Goal: Task Accomplishment & Management: Manage account settings

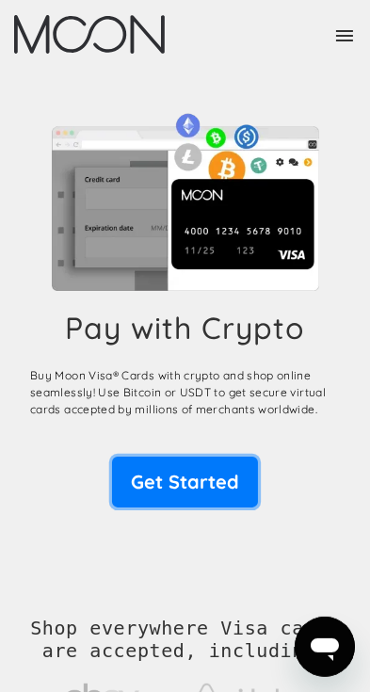
click at [211, 472] on link "Get Started" at bounding box center [185, 482] width 146 height 51
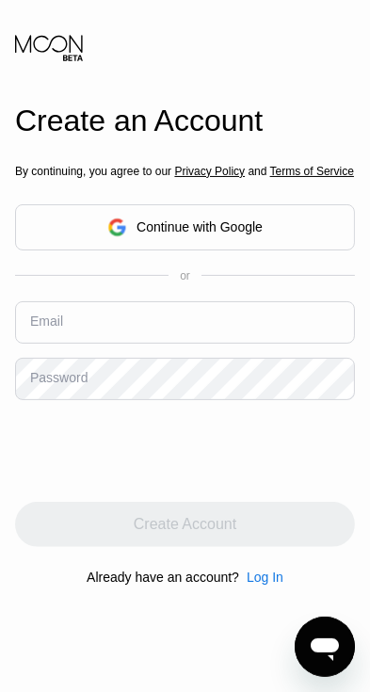
click at [282, 344] on input "text" at bounding box center [185, 322] width 340 height 42
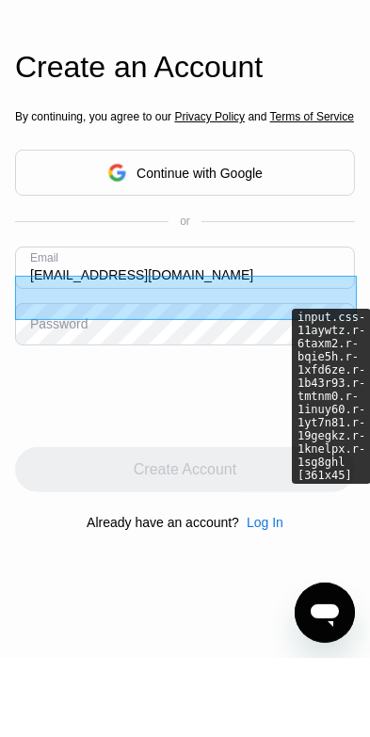
type input "lonelykglayy199@gmail.com"
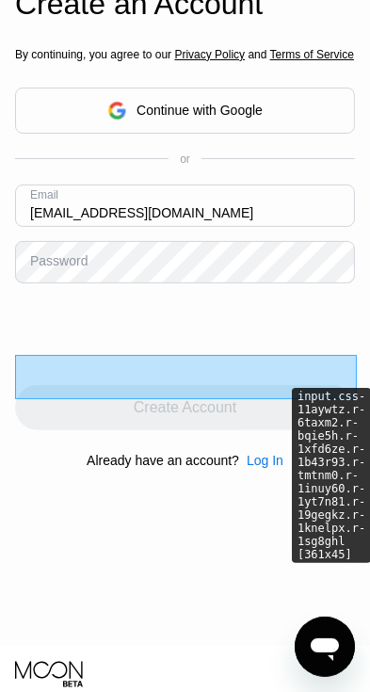
scroll to position [121, 0]
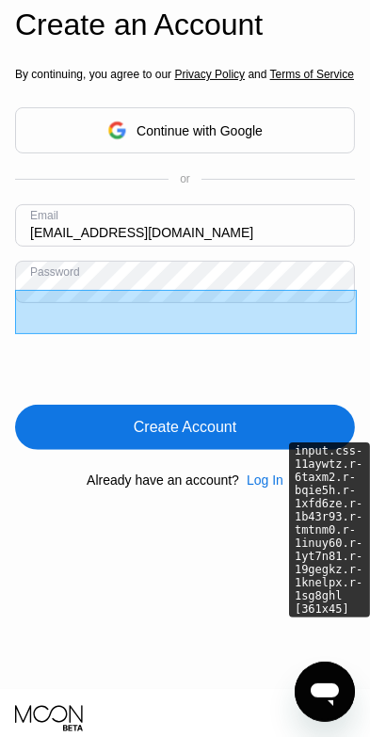
click at [210, 437] on div "Create Account" at bounding box center [185, 427] width 103 height 19
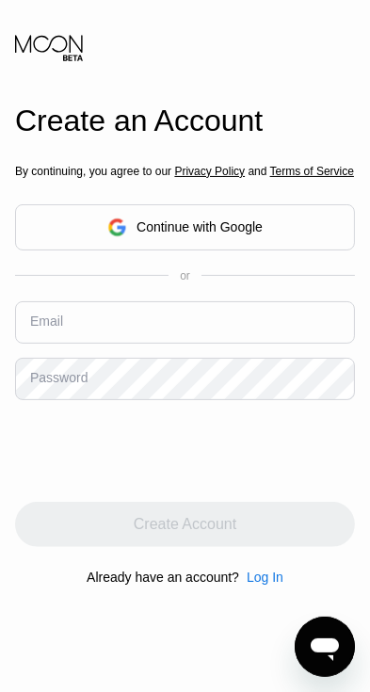
click at [199, 344] on input "text" at bounding box center [185, 322] width 340 height 42
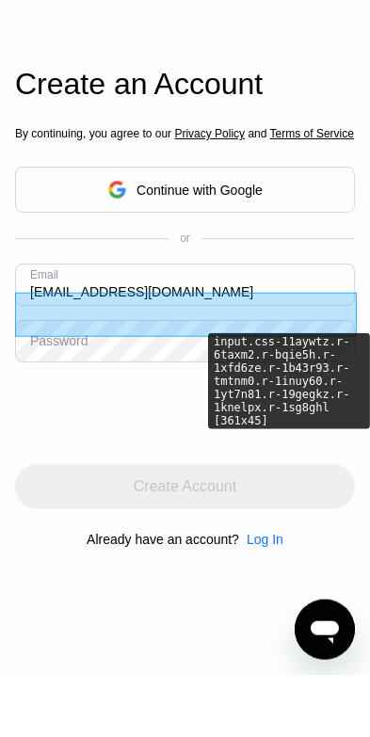
type input "[EMAIL_ADDRESS][DOMAIN_NAME]"
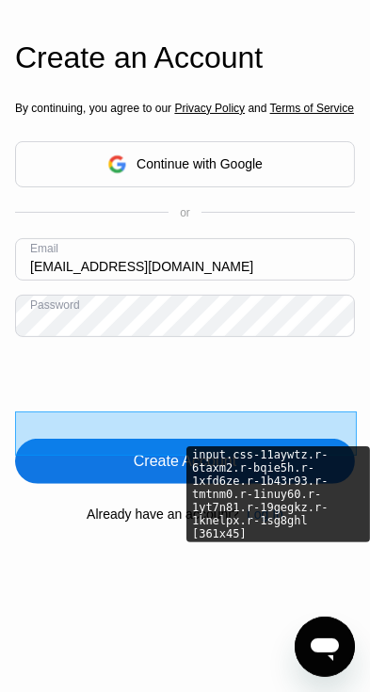
scroll to position [72, 0]
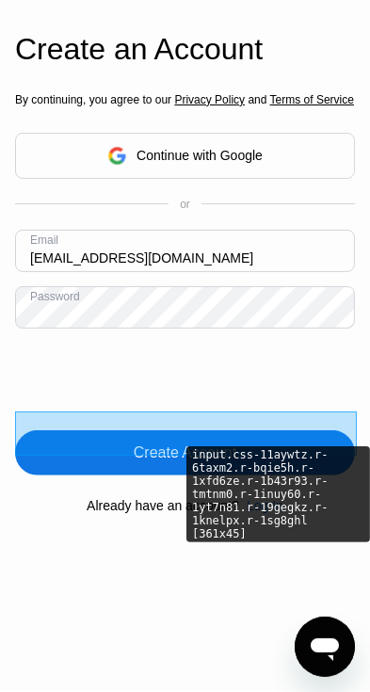
click at [134, 462] on div "Create Account" at bounding box center [185, 452] width 103 height 19
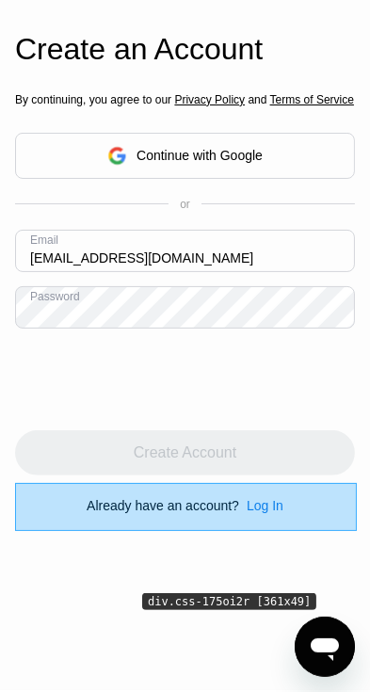
click at [266, 513] on div "Log In" at bounding box center [265, 505] width 37 height 15
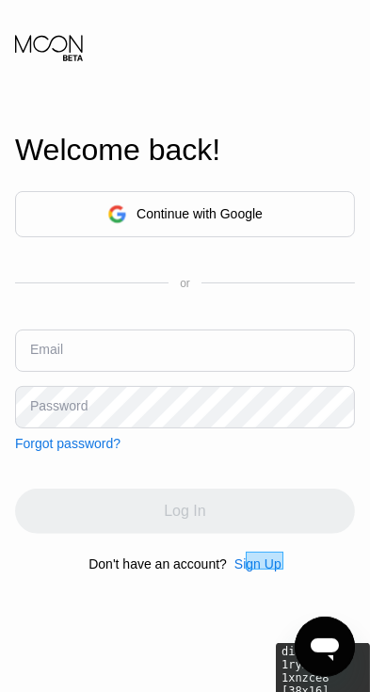
click at [267, 372] on input "text" at bounding box center [185, 350] width 340 height 42
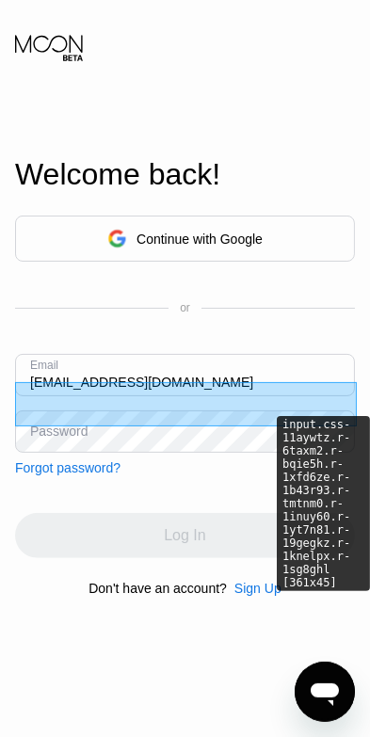
type input "[EMAIL_ADDRESS][DOMAIN_NAME]"
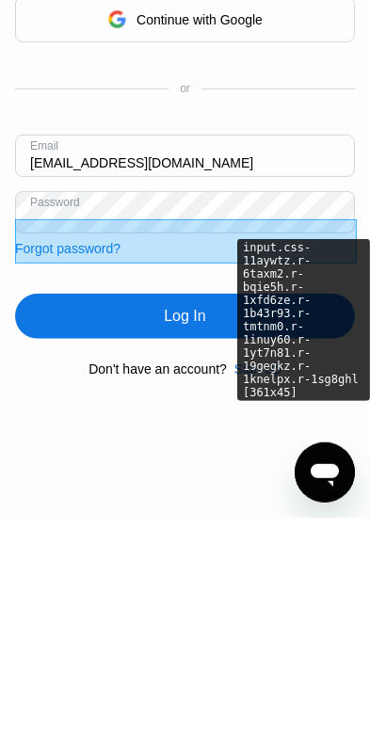
click at [218, 551] on div "Log In" at bounding box center [185, 535] width 340 height 45
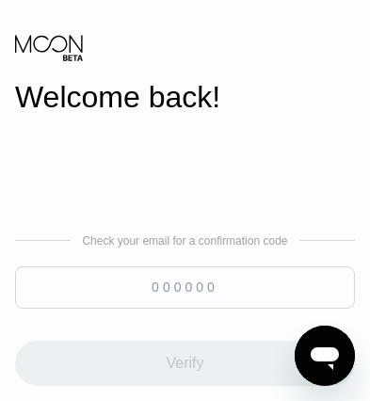
click at [170, 294] on input at bounding box center [185, 287] width 340 height 42
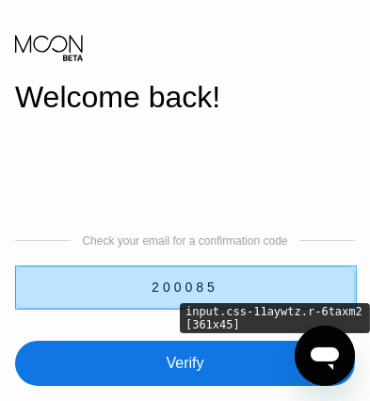
click at [257, 347] on div "Verify" at bounding box center [185, 363] width 340 height 45
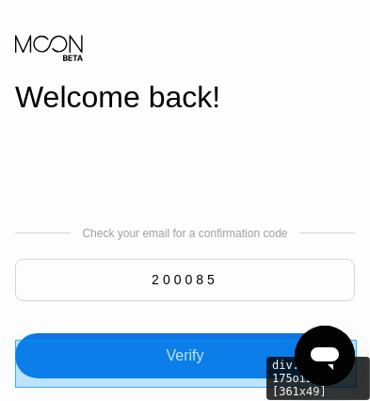
click at [223, 343] on div "Verify" at bounding box center [185, 355] width 340 height 45
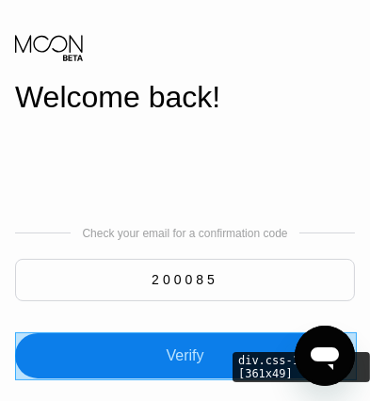
click at [233, 285] on input "200085" at bounding box center [185, 280] width 340 height 42
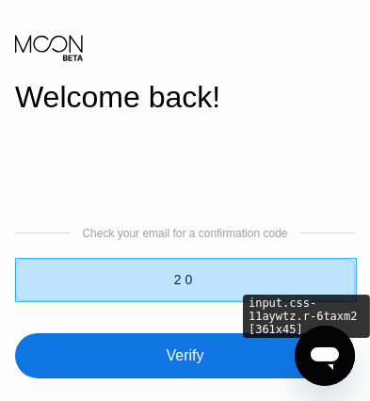
type input "2"
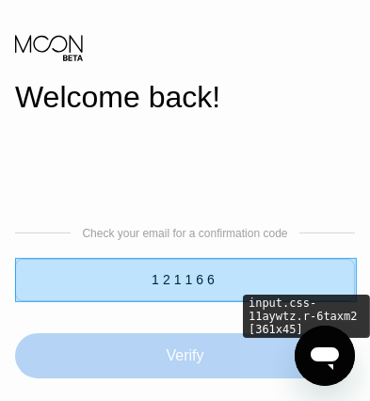
type input "121166"
click at [257, 344] on div "Verify" at bounding box center [185, 355] width 340 height 45
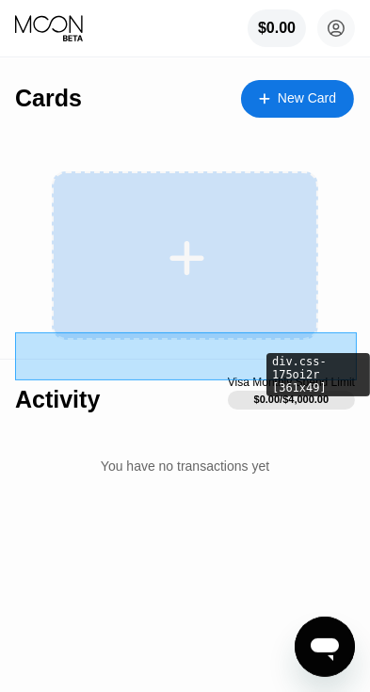
click at [200, 250] on icon at bounding box center [186, 258] width 37 height 42
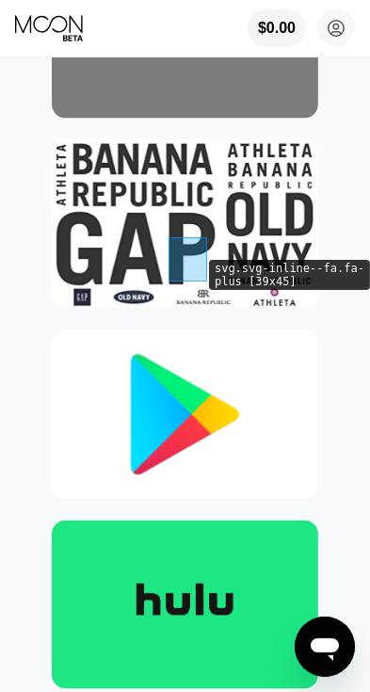
scroll to position [1607, 0]
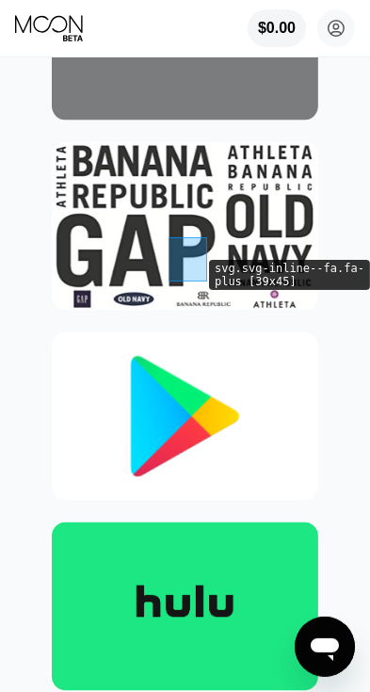
click at [207, 427] on img at bounding box center [185, 416] width 266 height 168
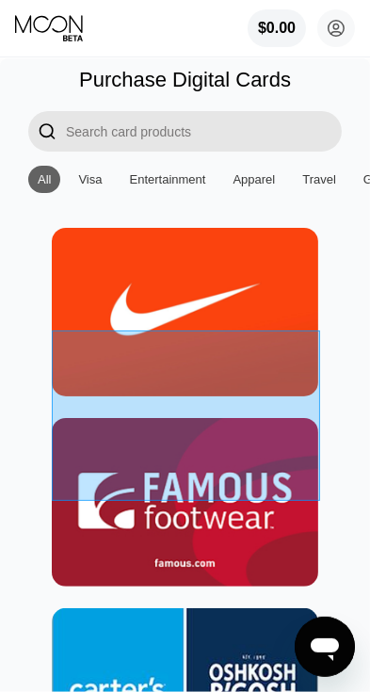
type input "0"
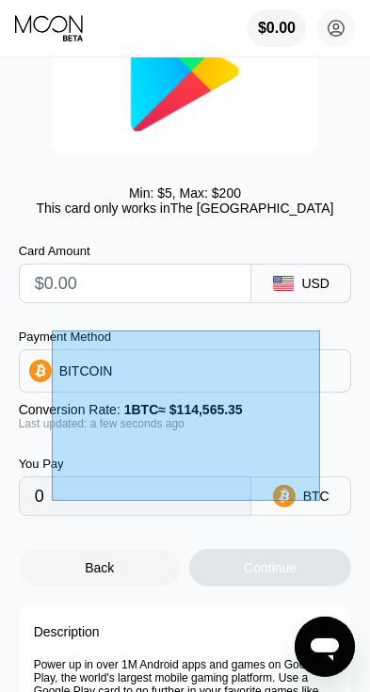
scroll to position [168, 0]
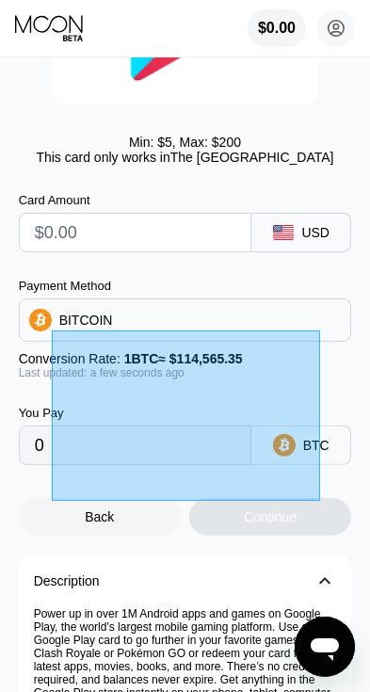
click at [268, 314] on div "BITCOIN" at bounding box center [185, 319] width 333 height 43
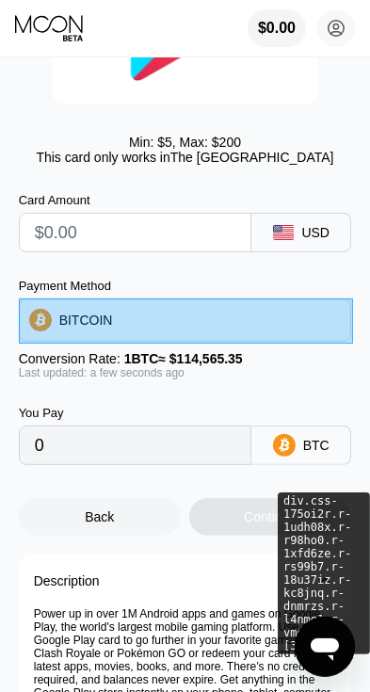
click at [249, 319] on div "BITCOIN" at bounding box center [185, 319] width 333 height 43
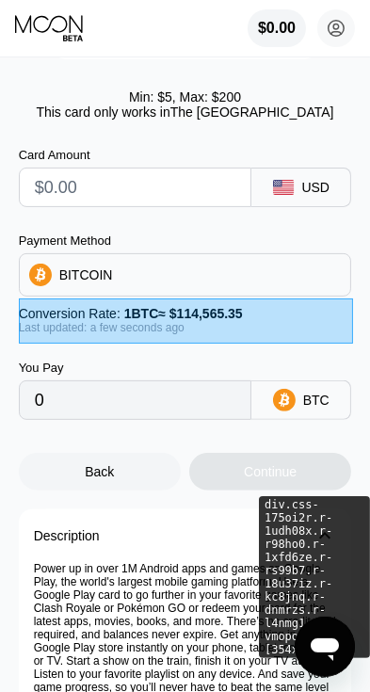
scroll to position [220, 0]
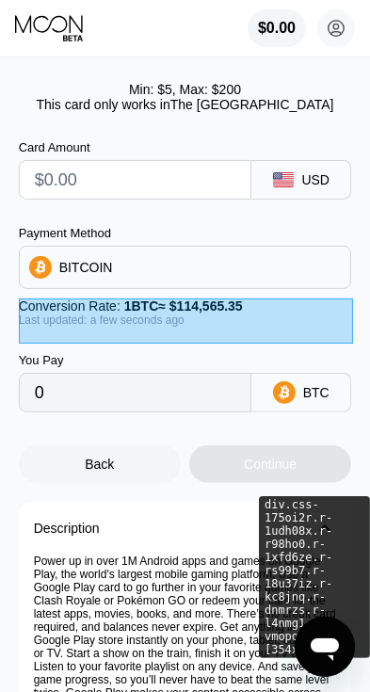
click at [270, 270] on div "BITCOIN" at bounding box center [185, 267] width 333 height 43
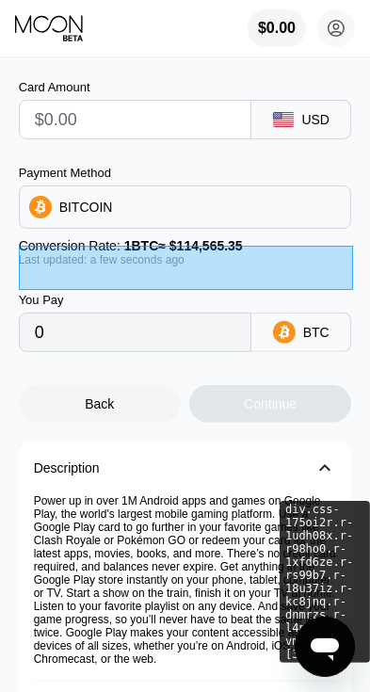
scroll to position [286, 0]
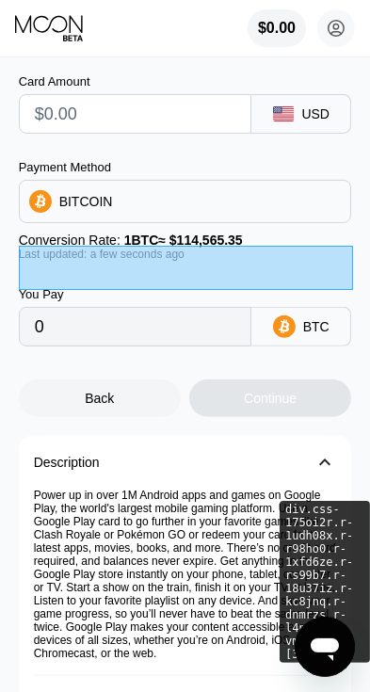
click at [288, 329] on icon at bounding box center [284, 326] width 10 height 14
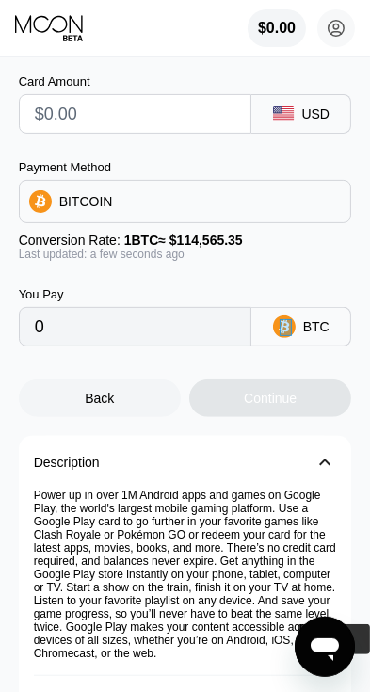
click at [295, 333] on icon at bounding box center [284, 326] width 23 height 23
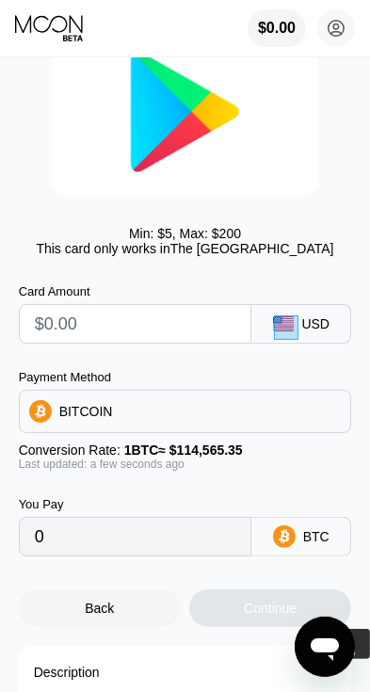
scroll to position [72, 0]
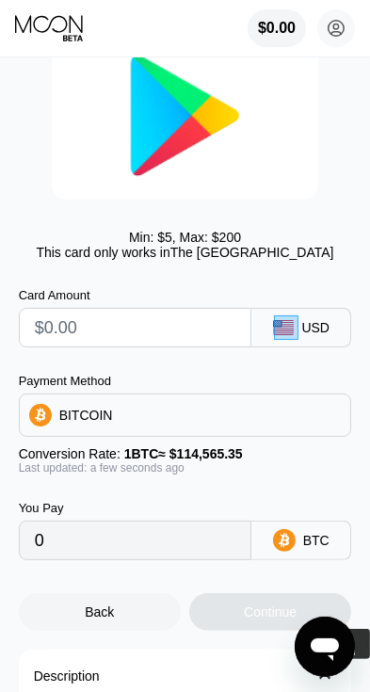
click at [293, 322] on rect at bounding box center [283, 327] width 21 height 15
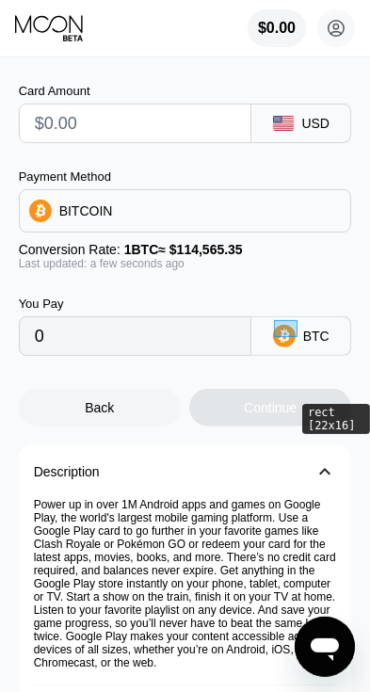
scroll to position [279, 0]
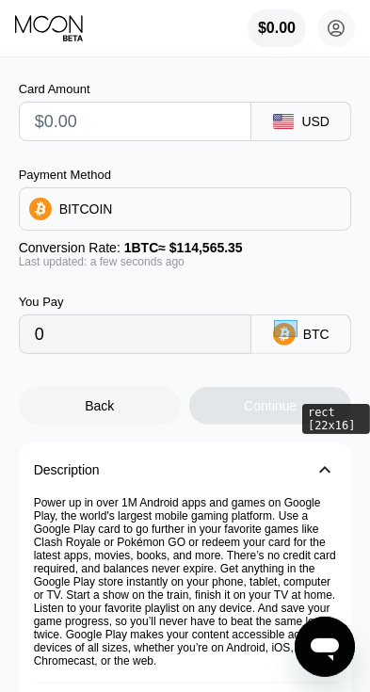
click at [236, 400] on div "Continue" at bounding box center [270, 406] width 162 height 38
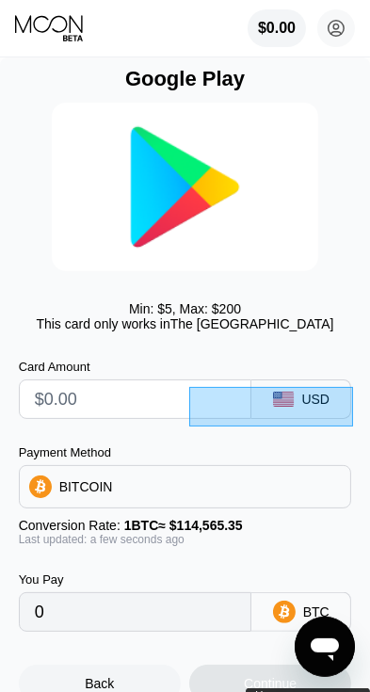
scroll to position [0, 0]
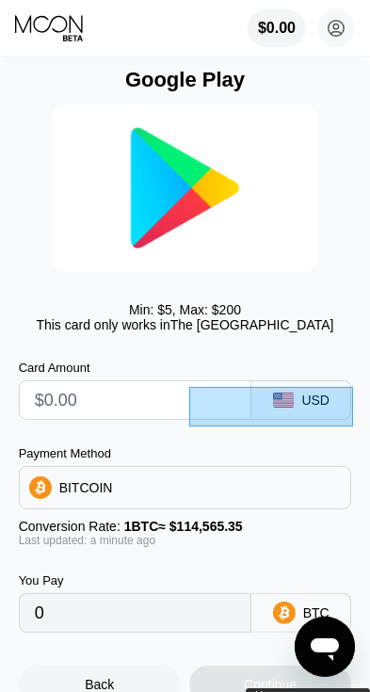
click at [334, 39] on circle at bounding box center [336, 28] width 38 height 38
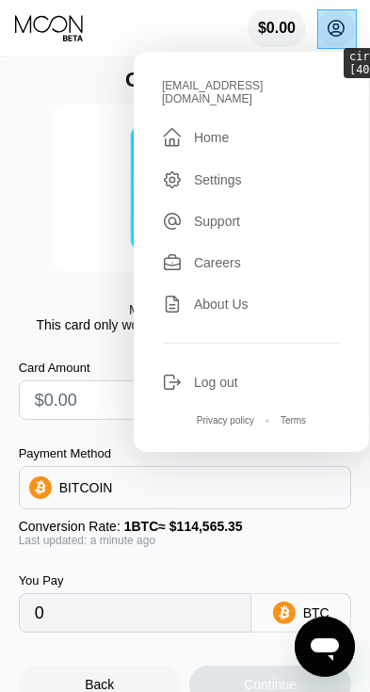
click at [265, 543] on div "Last updated: a minute ago" at bounding box center [185, 540] width 333 height 13
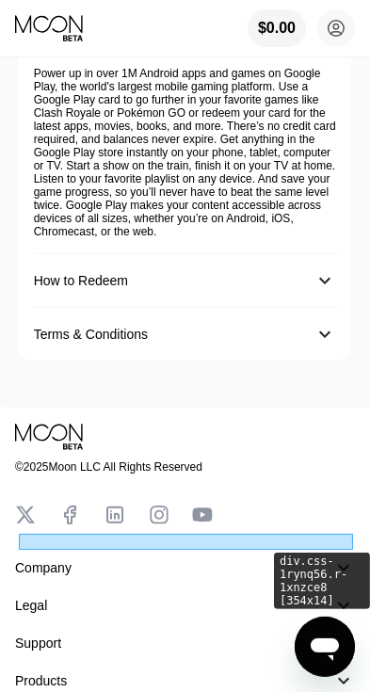
scroll to position [708, 0]
click at [324, 279] on div "󰅀" at bounding box center [324, 280] width 23 height 23
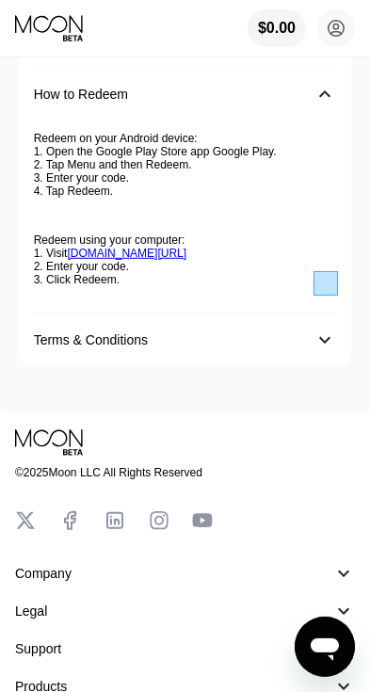
click at [173, 260] on link "play.google.com/redeem" at bounding box center [127, 253] width 120 height 13
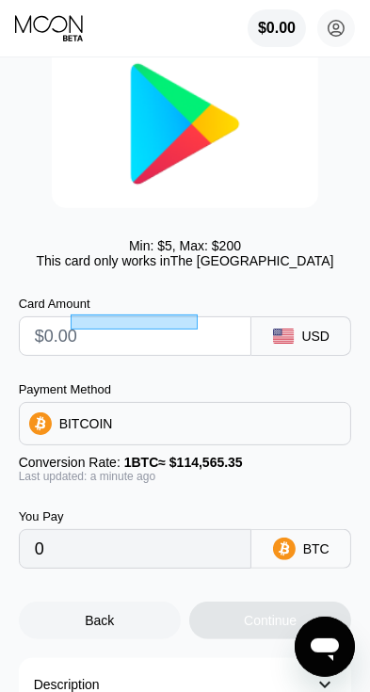
scroll to position [0, 0]
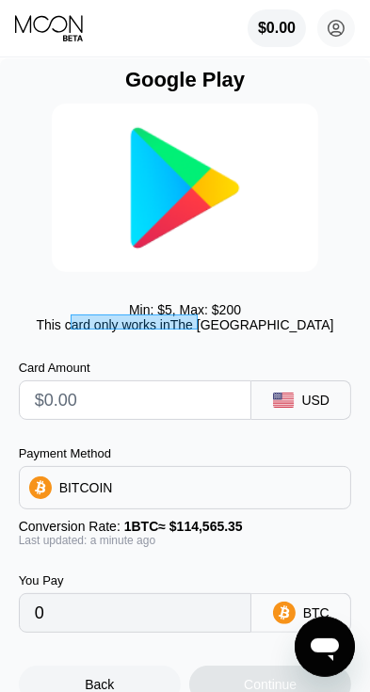
click at [286, 38] on div "$0.00" at bounding box center [277, 28] width 58 height 38
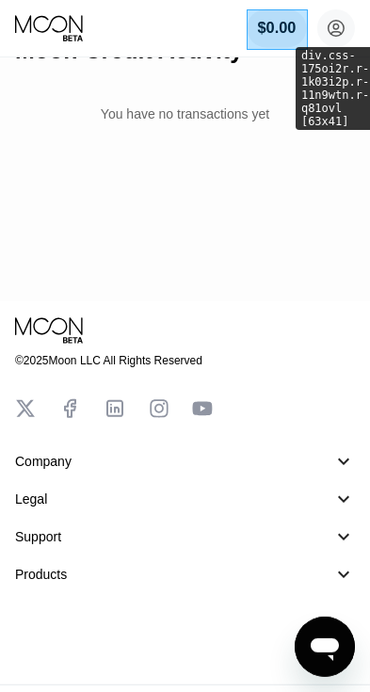
scroll to position [414, 0]
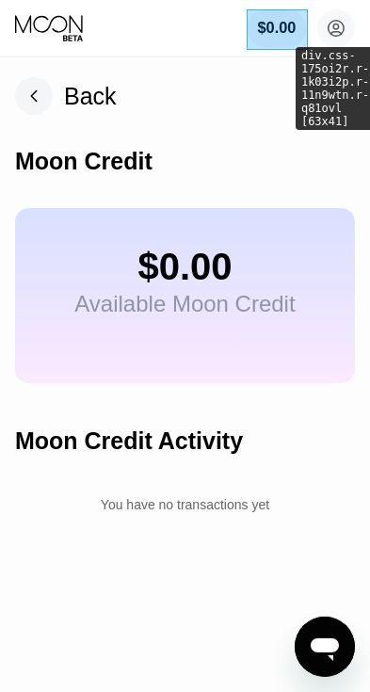
click at [254, 268] on div "$0.00" at bounding box center [184, 267] width 220 height 42
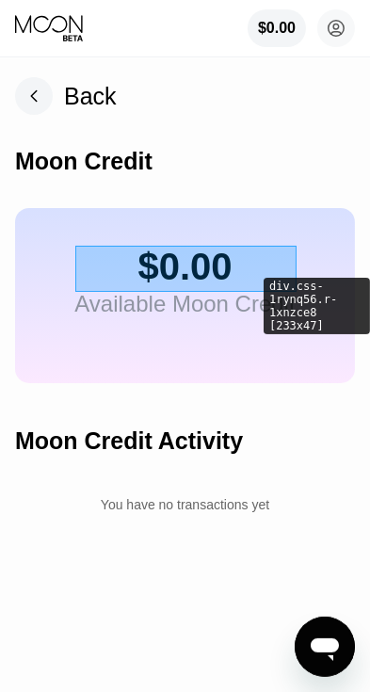
click at [210, 299] on div "Available Moon Credit" at bounding box center [184, 304] width 220 height 26
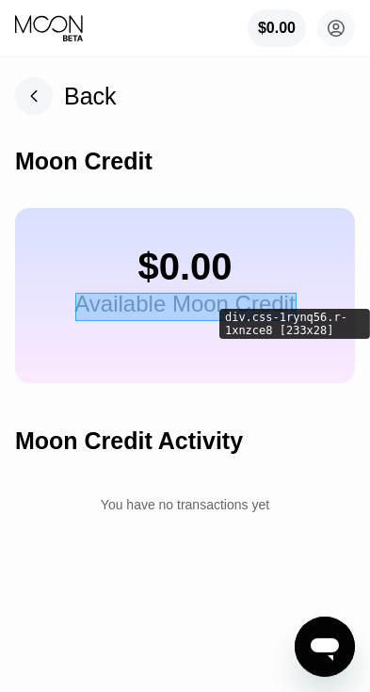
click at [150, 444] on div "Moon Credit Activity" at bounding box center [129, 440] width 228 height 27
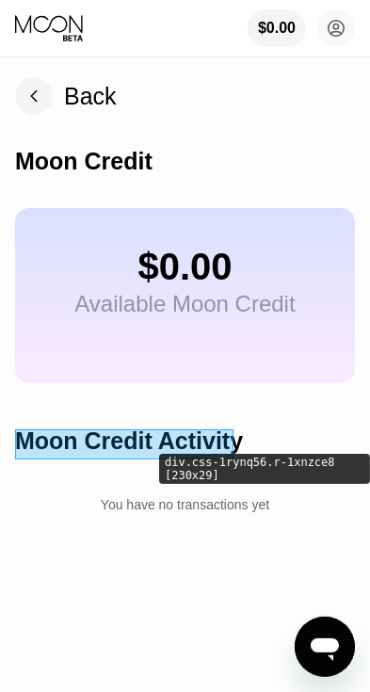
click at [131, 150] on div "Moon Credit" at bounding box center [83, 161] width 137 height 27
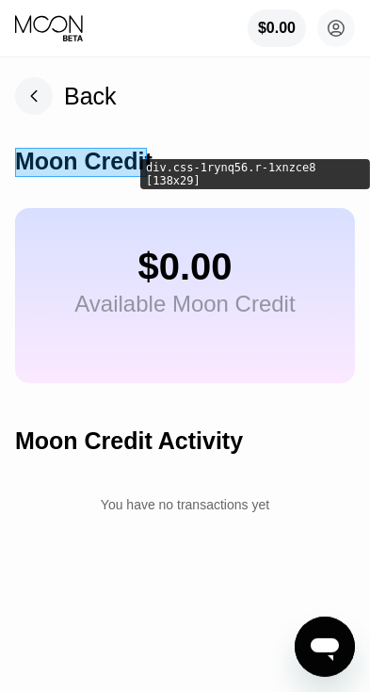
click at [100, 97] on div "Back" at bounding box center [90, 96] width 53 height 27
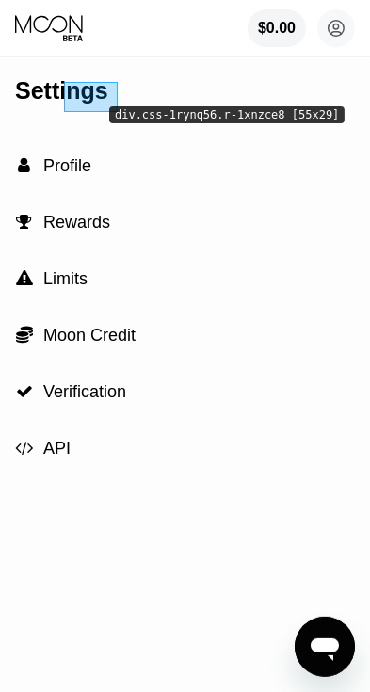
click at [193, 180] on div " Profile" at bounding box center [185, 165] width 340 height 56
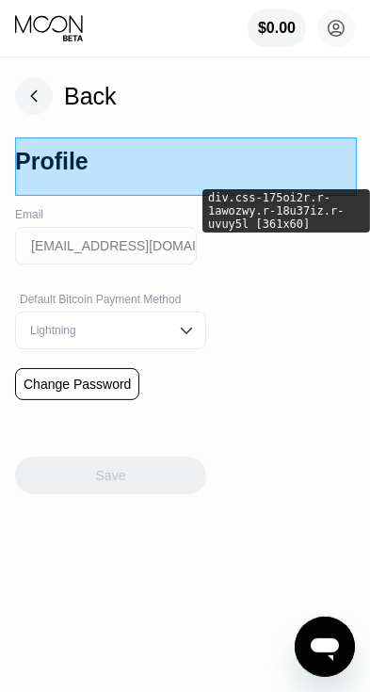
click at [196, 329] on img at bounding box center [186, 330] width 19 height 19
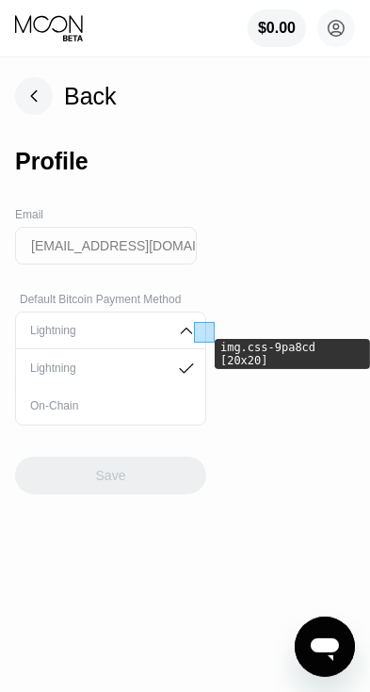
click at [190, 405] on div "On-Chain" at bounding box center [110, 405] width 170 height 13
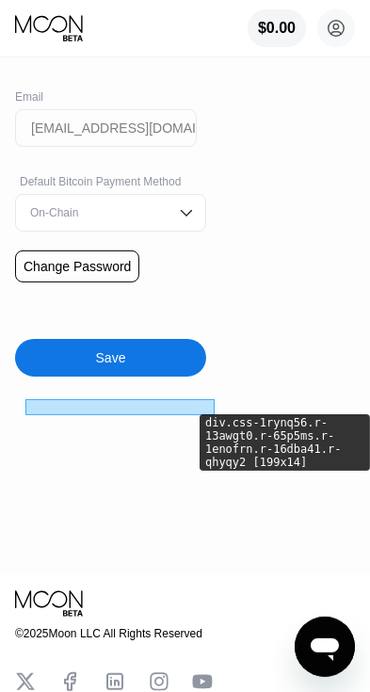
scroll to position [124, 0]
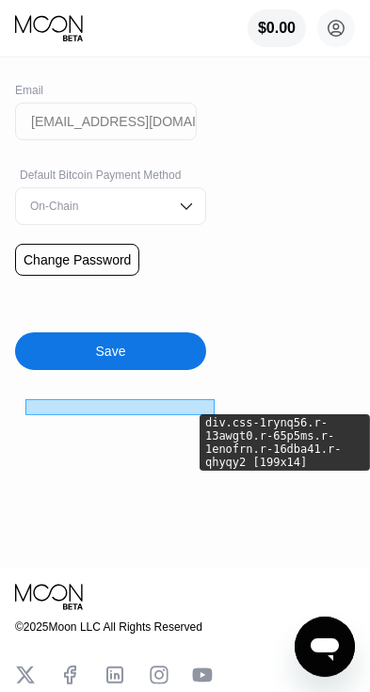
click at [170, 345] on div "Save" at bounding box center [110, 351] width 191 height 38
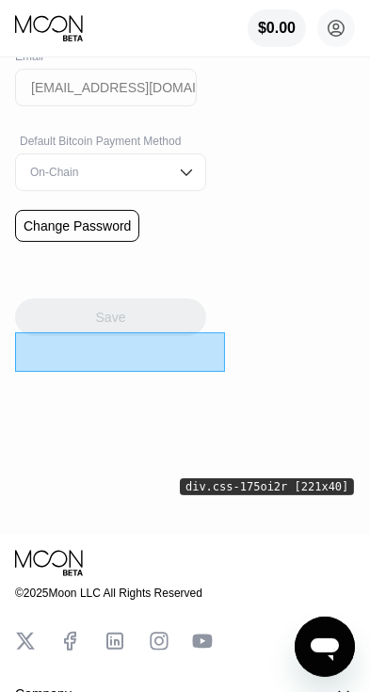
scroll to position [0, 0]
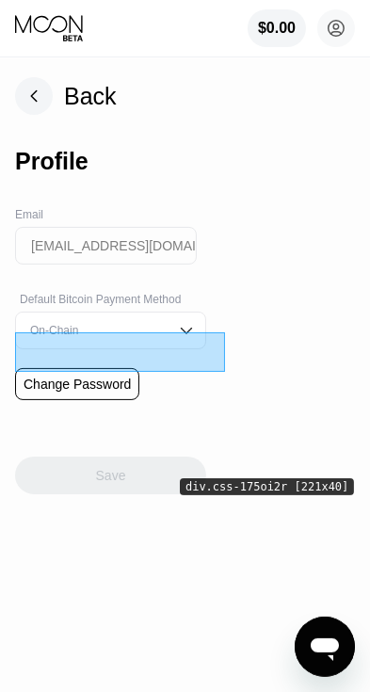
click at [136, 473] on div "Save" at bounding box center [110, 456] width 191 height 75
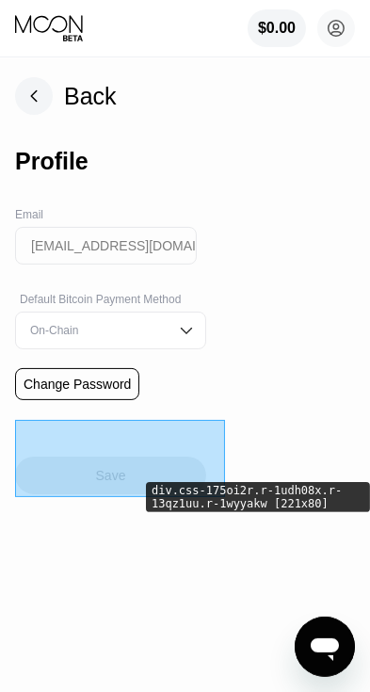
click at [122, 478] on div "Save" at bounding box center [110, 456] width 191 height 75
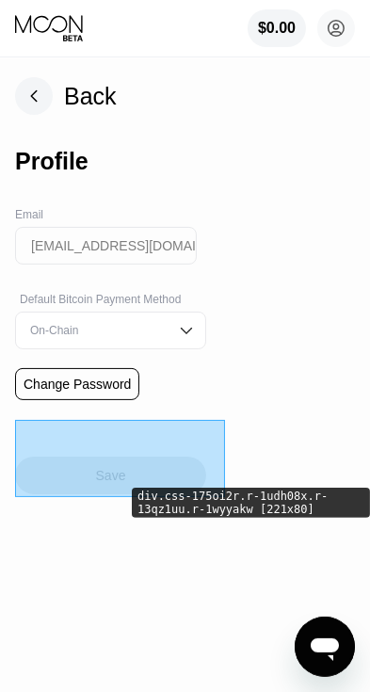
click at [196, 336] on img at bounding box center [186, 330] width 19 height 19
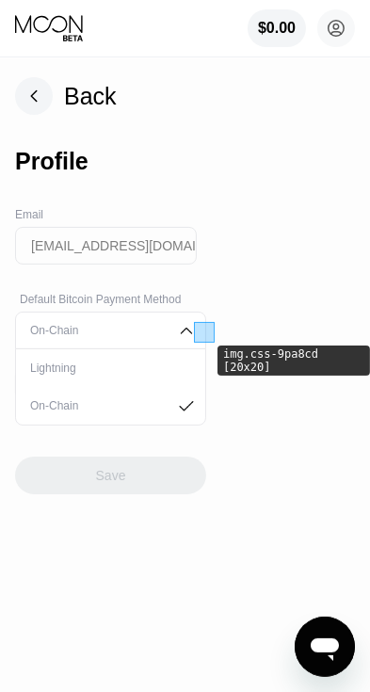
click at [291, 247] on div "Back Profile Email lonelykglayy199@gmail.com Default Bitcoin Payment Method On-…" at bounding box center [185, 375] width 370 height 634
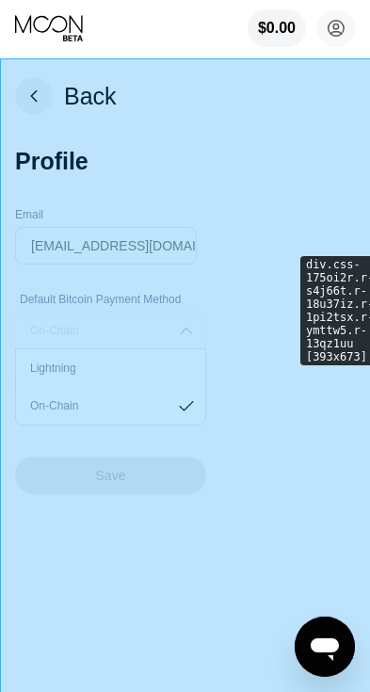
click at [196, 327] on img at bounding box center [186, 330] width 19 height 19
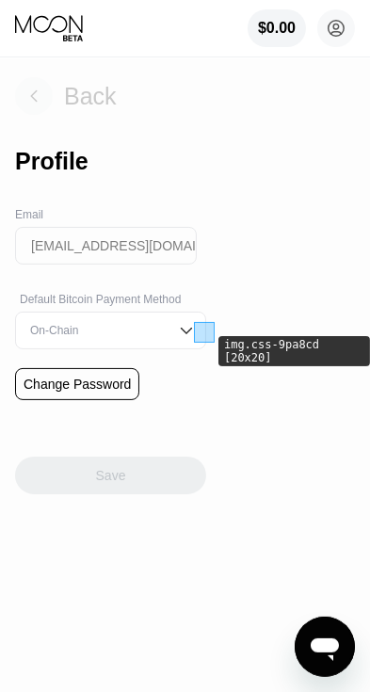
click at [79, 91] on div "Back" at bounding box center [90, 96] width 53 height 27
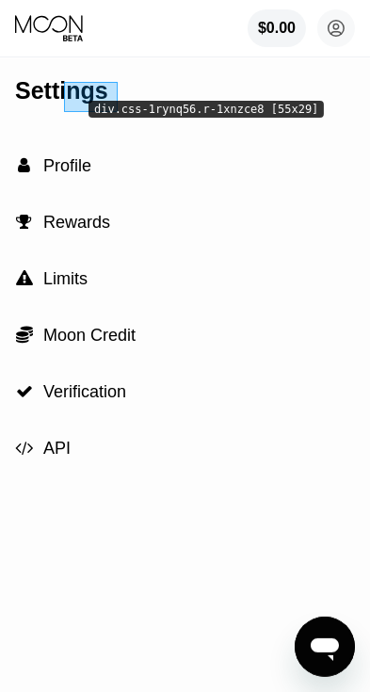
click at [108, 229] on div " Rewards" at bounding box center [185, 222] width 340 height 56
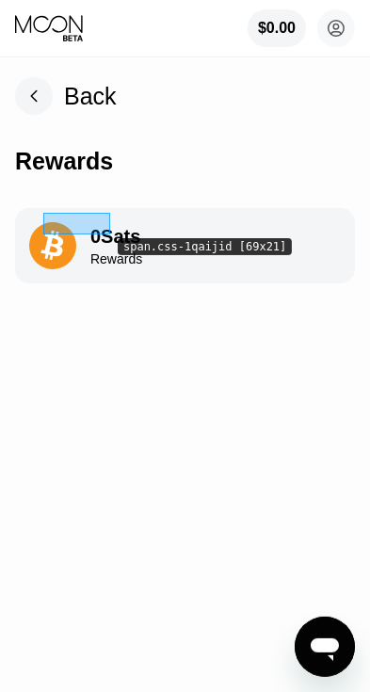
click at [326, 265] on div "0 Sats Rewards" at bounding box center [185, 245] width 340 height 75
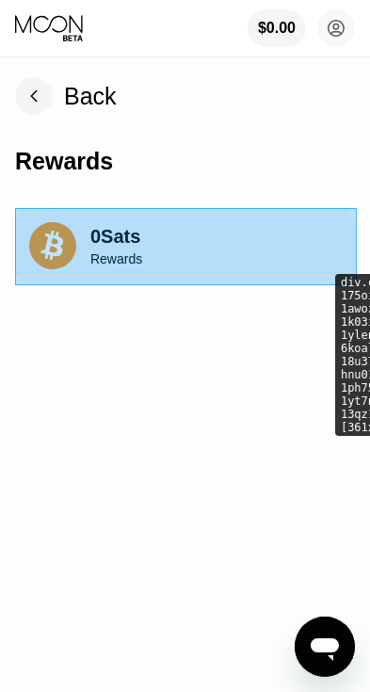
click at [217, 257] on div "0 Sats Rewards" at bounding box center [185, 245] width 340 height 75
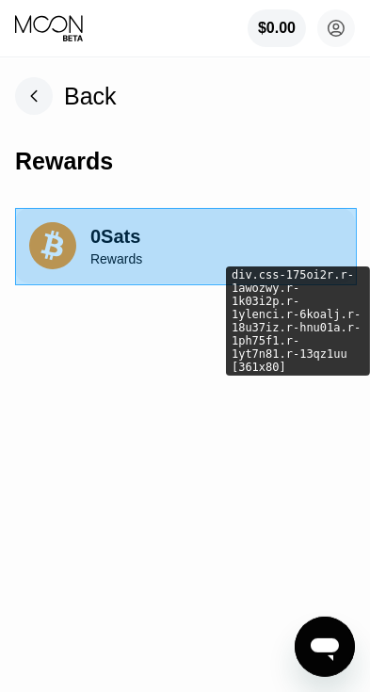
click at [237, 108] on div "Back Rewards 0 Sats Rewards" at bounding box center [185, 375] width 340 height 634
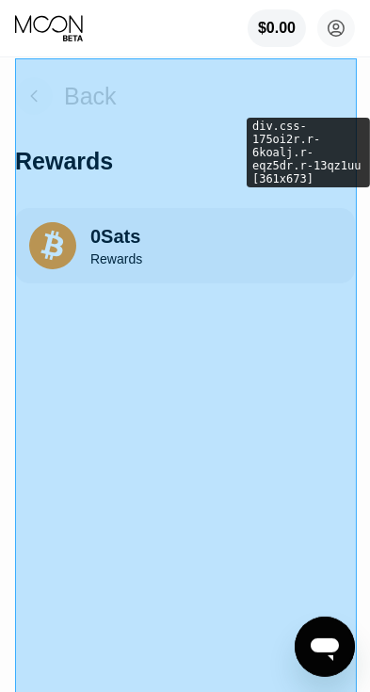
click at [73, 103] on div "Back" at bounding box center [90, 96] width 53 height 27
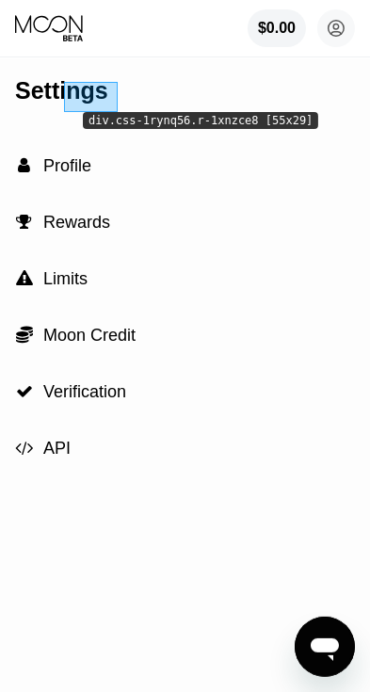
click at [69, 283] on span "Limits" at bounding box center [65, 278] width 44 height 19
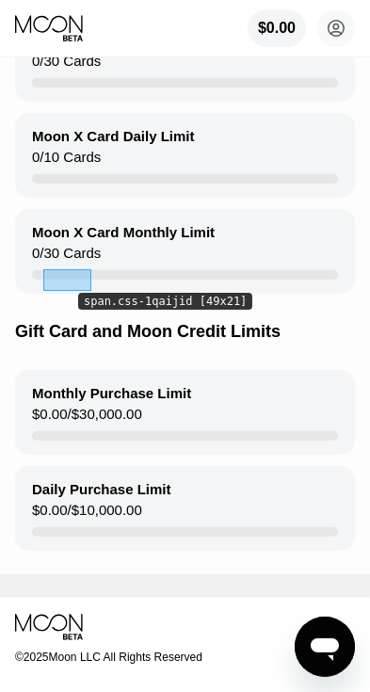
scroll to position [515, 0]
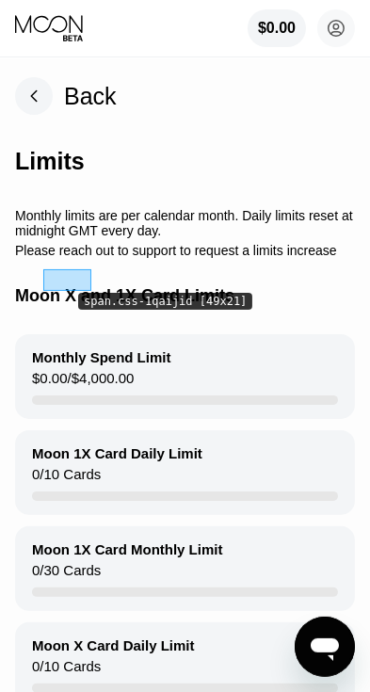
click at [104, 88] on div "Back" at bounding box center [90, 96] width 53 height 27
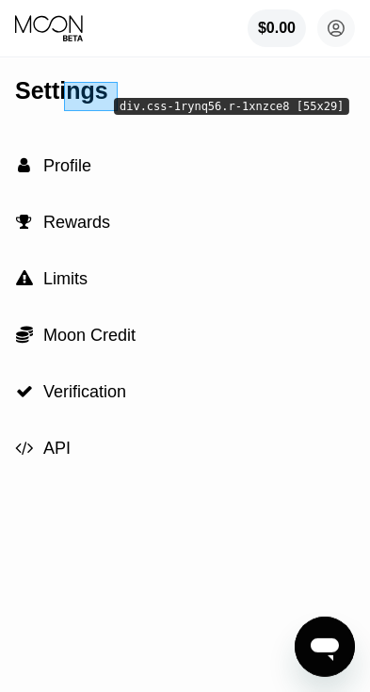
click at [172, 322] on div " Moon Credit" at bounding box center [185, 335] width 340 height 56
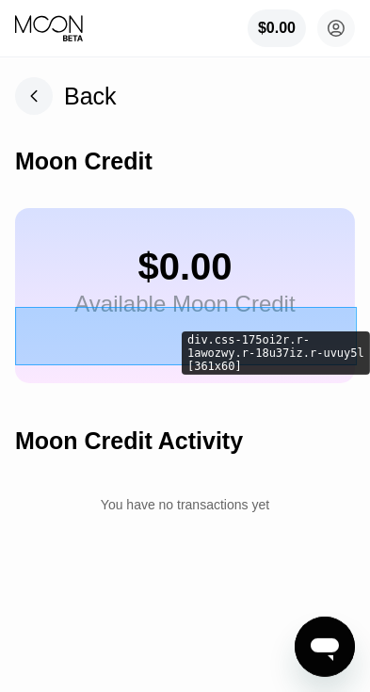
click at [53, 104] on div "Back" at bounding box center [66, 96] width 102 height 38
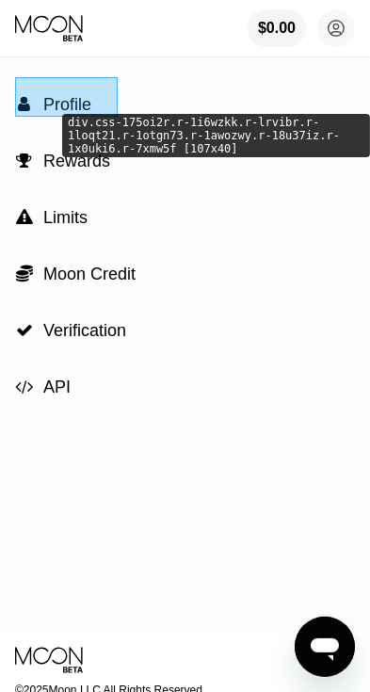
scroll to position [62, 0]
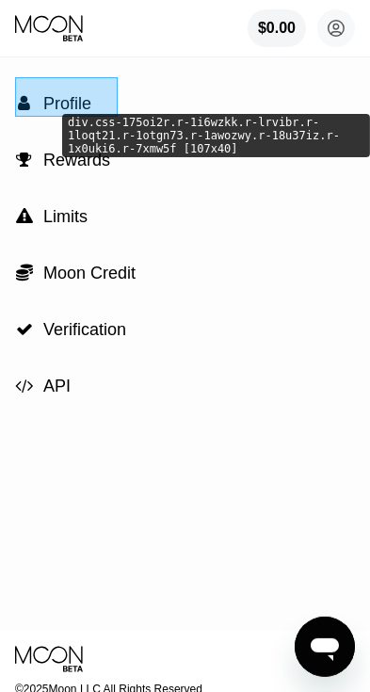
click at [72, 385] on div " API" at bounding box center [185, 386] width 340 height 56
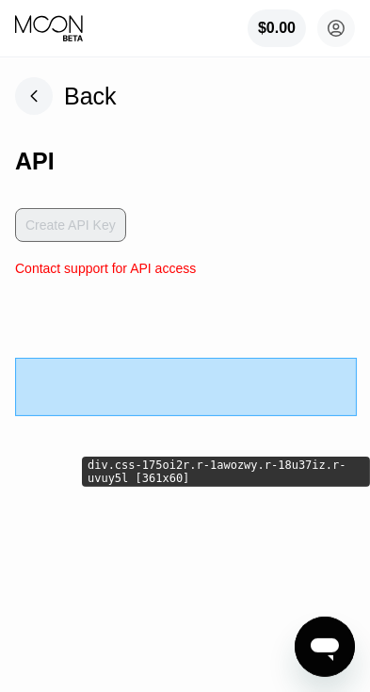
click at [110, 220] on div "Create API Key" at bounding box center [185, 234] width 340 height 53
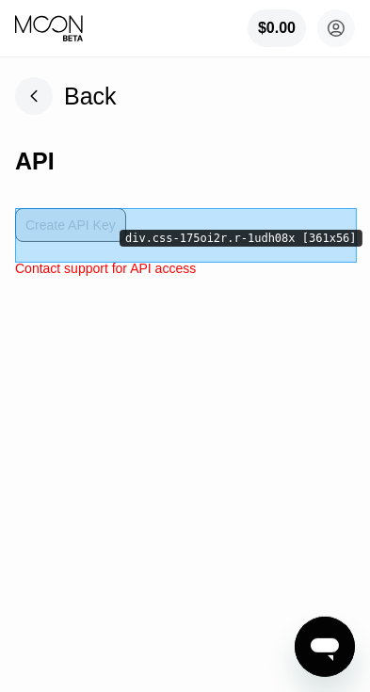
click at [100, 222] on div "Create API Key" at bounding box center [185, 234] width 340 height 53
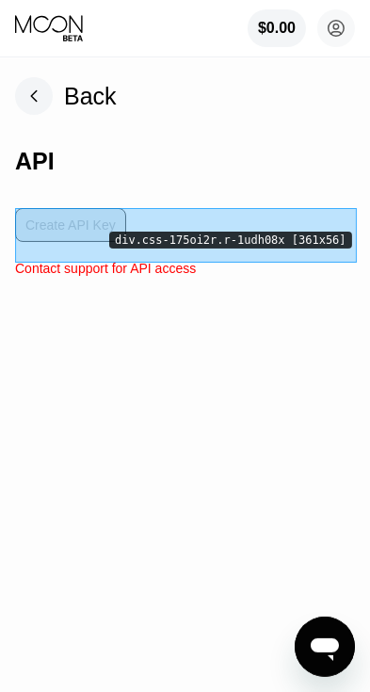
click at [88, 224] on div "Create API Key" at bounding box center [185, 234] width 340 height 53
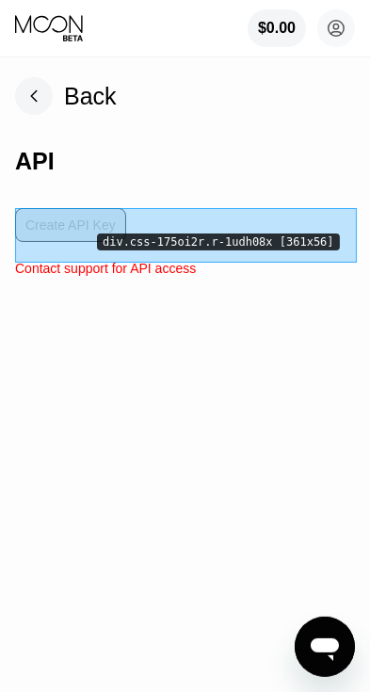
click at [85, 93] on div "Back" at bounding box center [90, 96] width 53 height 27
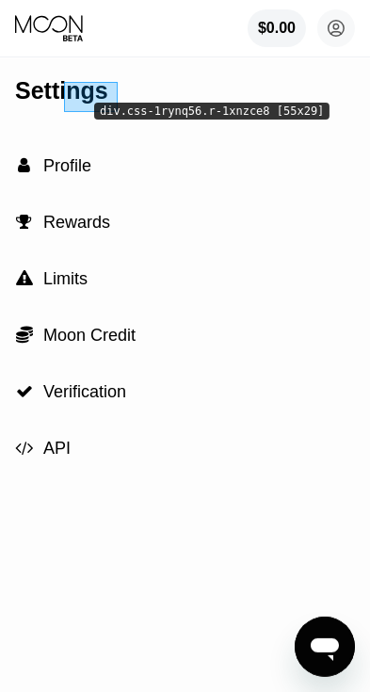
click at [337, 29] on icon at bounding box center [336, 29] width 10 height 10
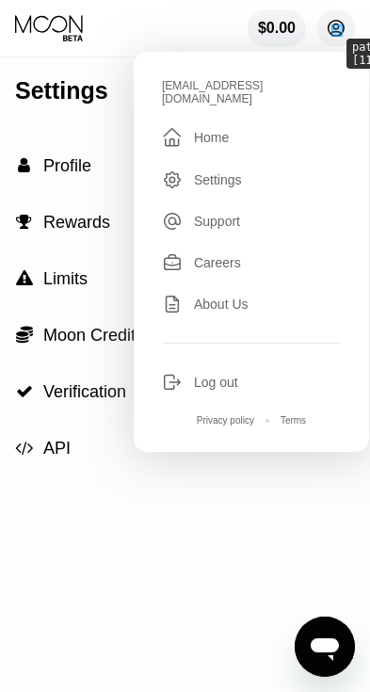
click at [245, 252] on div "Careers" at bounding box center [251, 262] width 179 height 21
